Goal: Task Accomplishment & Management: Manage account settings

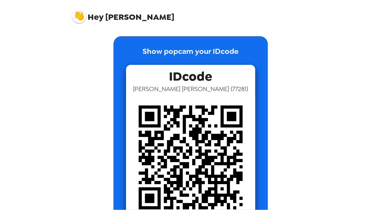
click at [80, 15] on img at bounding box center [79, 16] width 14 height 14
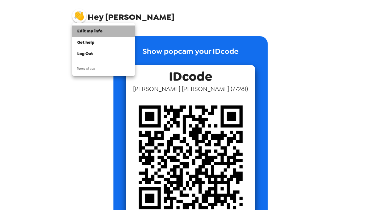
click at [97, 33] on span "Edit my info" at bounding box center [89, 30] width 25 height 5
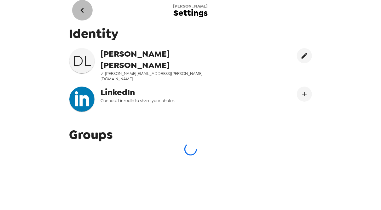
click at [80, 10] on icon "go back" at bounding box center [82, 10] width 10 height 10
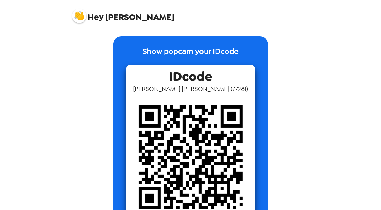
click at [169, 53] on p "Show popcam your IDcode" at bounding box center [191, 55] width 96 height 19
click at [186, 132] on img at bounding box center [190, 157] width 129 height 129
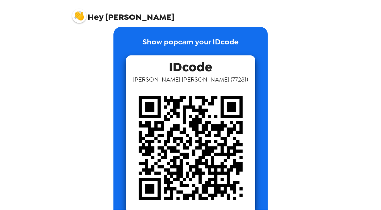
scroll to position [31, 0]
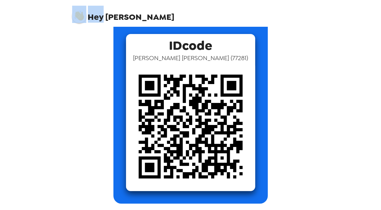
drag, startPoint x: 103, startPoint y: 15, endPoint x: 74, endPoint y: 16, distance: 28.4
click at [74, 16] on span "Hey David" at bounding box center [123, 14] width 103 height 16
click at [74, 16] on img at bounding box center [79, 16] width 14 height 14
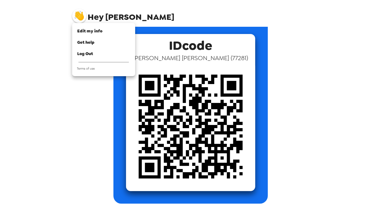
click at [28, 20] on div at bounding box center [190, 105] width 381 height 210
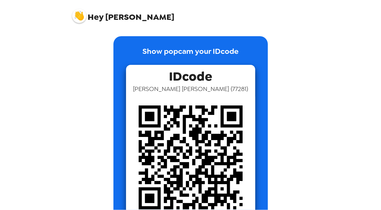
click at [221, 109] on img at bounding box center [190, 157] width 129 height 129
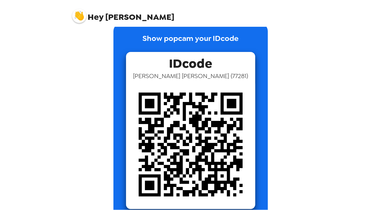
scroll to position [31, 0]
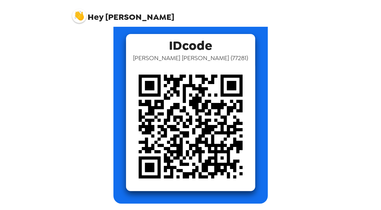
click at [75, 13] on img at bounding box center [79, 16] width 14 height 14
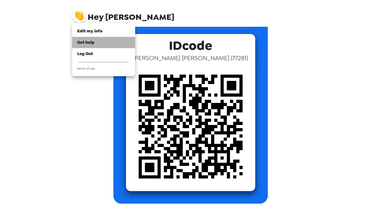
click at [97, 47] on li "Get help" at bounding box center [103, 42] width 63 height 11
